Goal: Find contact information: Find contact information

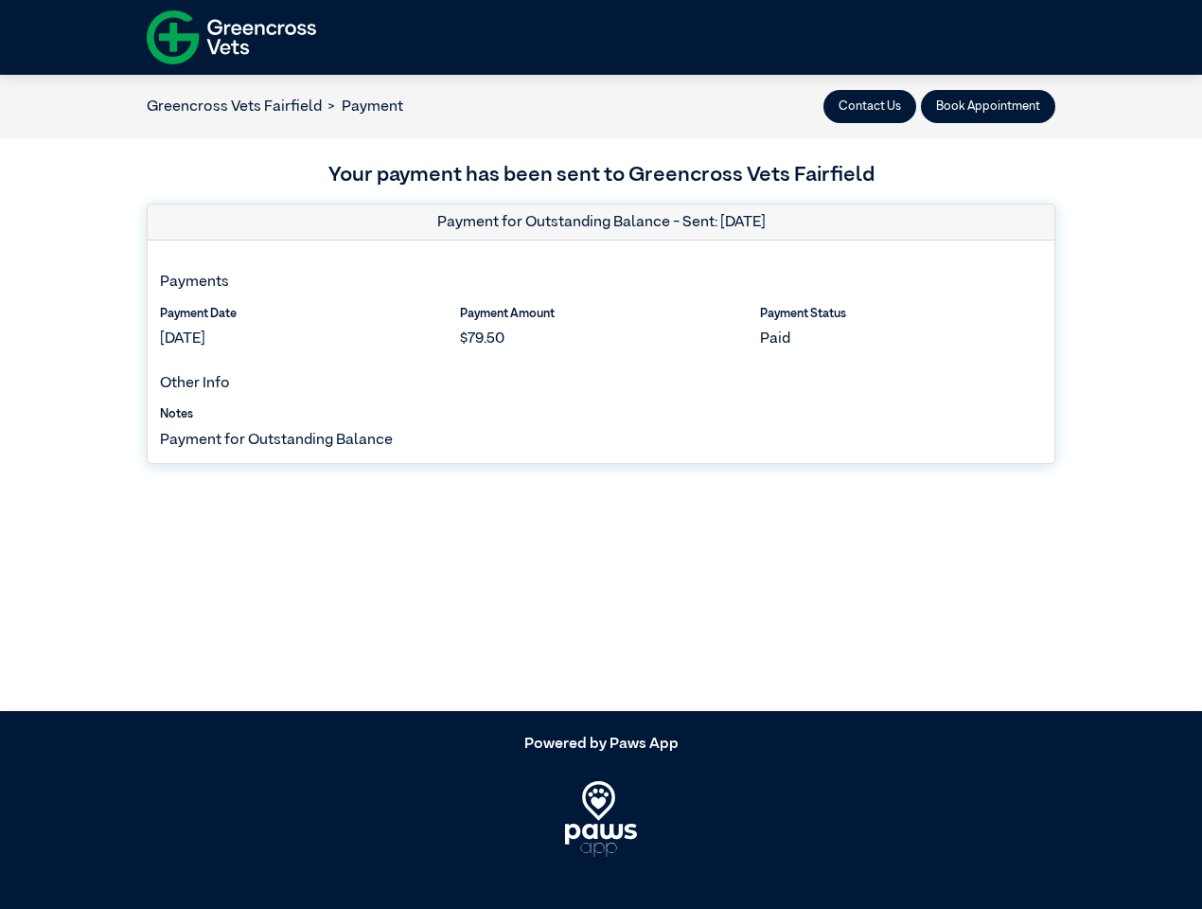
click at [871, 106] on button "Contact Us" at bounding box center [870, 106] width 93 height 33
click at [988, 106] on article "Greencross Vets Fairfield Payment Contact Us Book Appointment Your payment has …" at bounding box center [601, 393] width 1202 height 636
